Goal: Navigation & Orientation: Find specific page/section

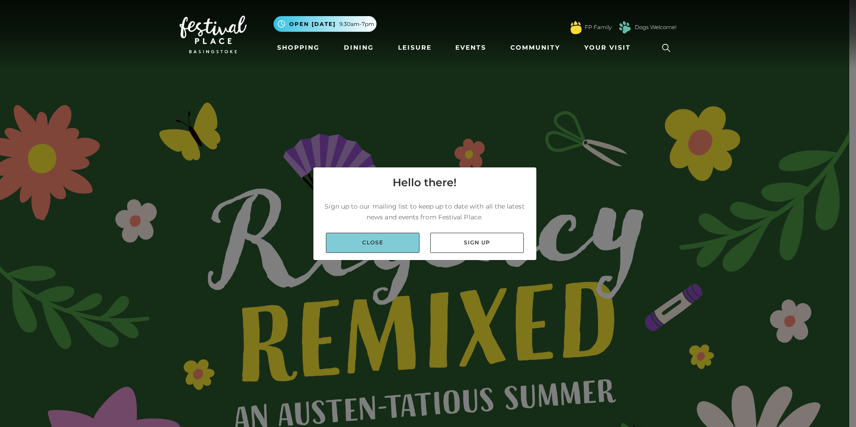
click at [368, 244] on link "Close" at bounding box center [373, 243] width 94 height 20
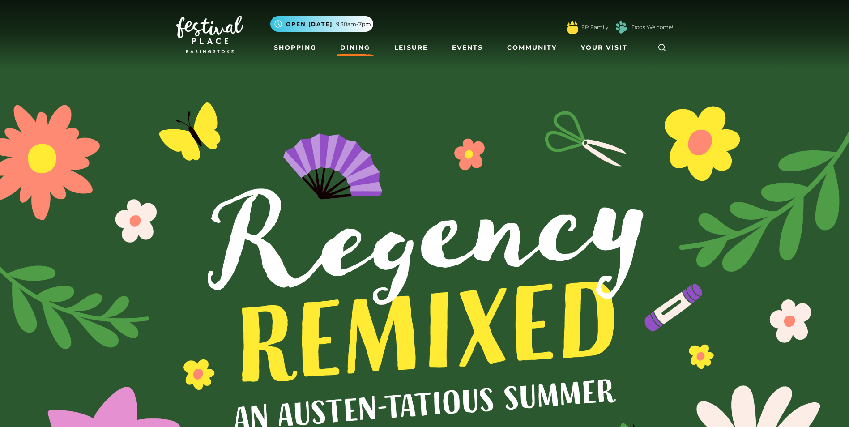
drag, startPoint x: 350, startPoint y: 46, endPoint x: 343, endPoint y: 46, distance: 7.2
click at [350, 45] on link "Dining" at bounding box center [355, 47] width 37 height 17
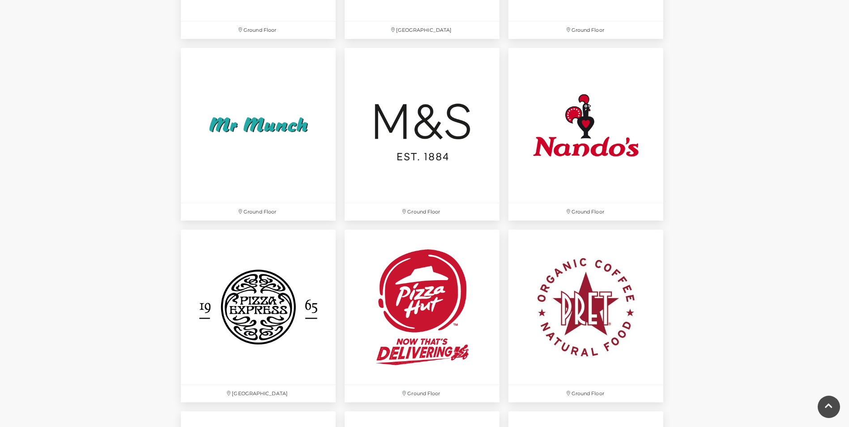
scroll to position [2239, 0]
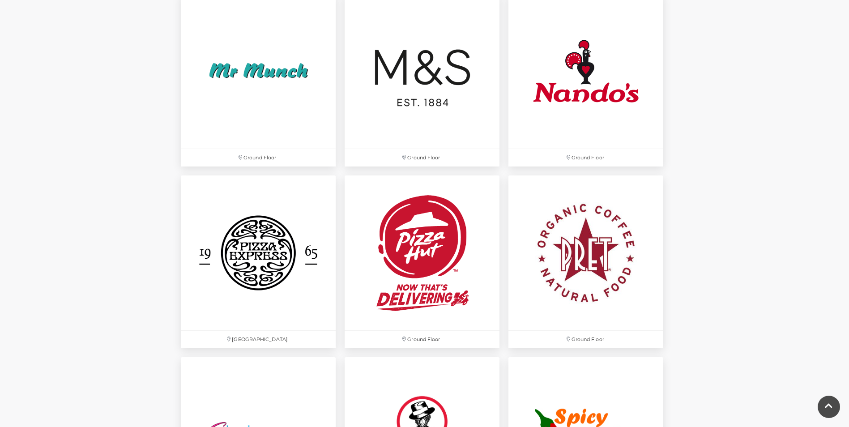
drag, startPoint x: 785, startPoint y: 254, endPoint x: 784, endPoint y: 259, distance: 4.6
